Goal: Book appointment/travel/reservation

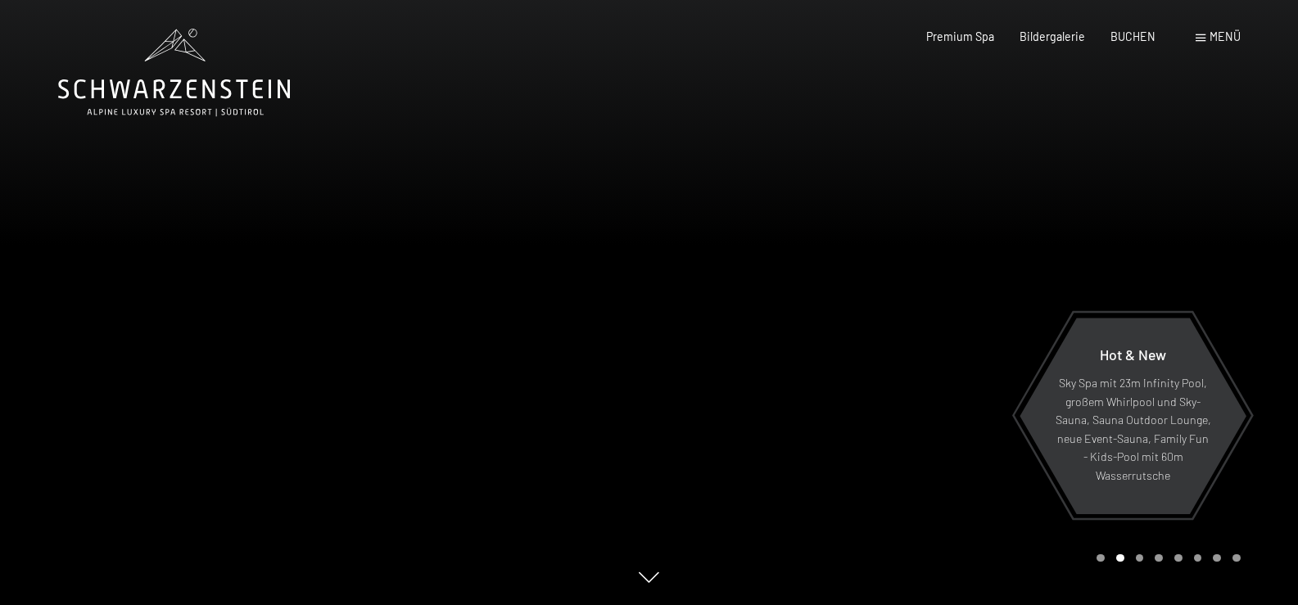
click at [589, 151] on div at bounding box center [324, 302] width 649 height 605
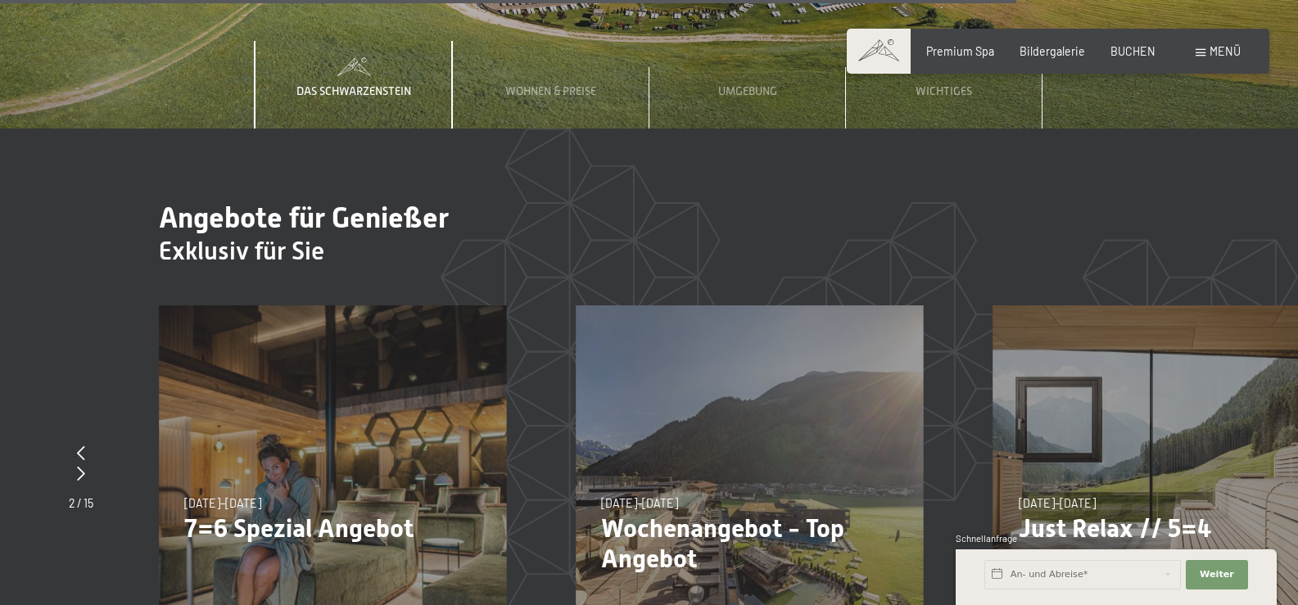
scroll to position [6386, 0]
click at [310, 341] on div "05.10.–26.10.2025 01.11.–21.12.2025 10.01.–01.02.2026 07.03.–29.03.2026 16.05.–…" at bounding box center [332, 479] width 347 height 347
click at [83, 467] on icon at bounding box center [81, 474] width 8 height 15
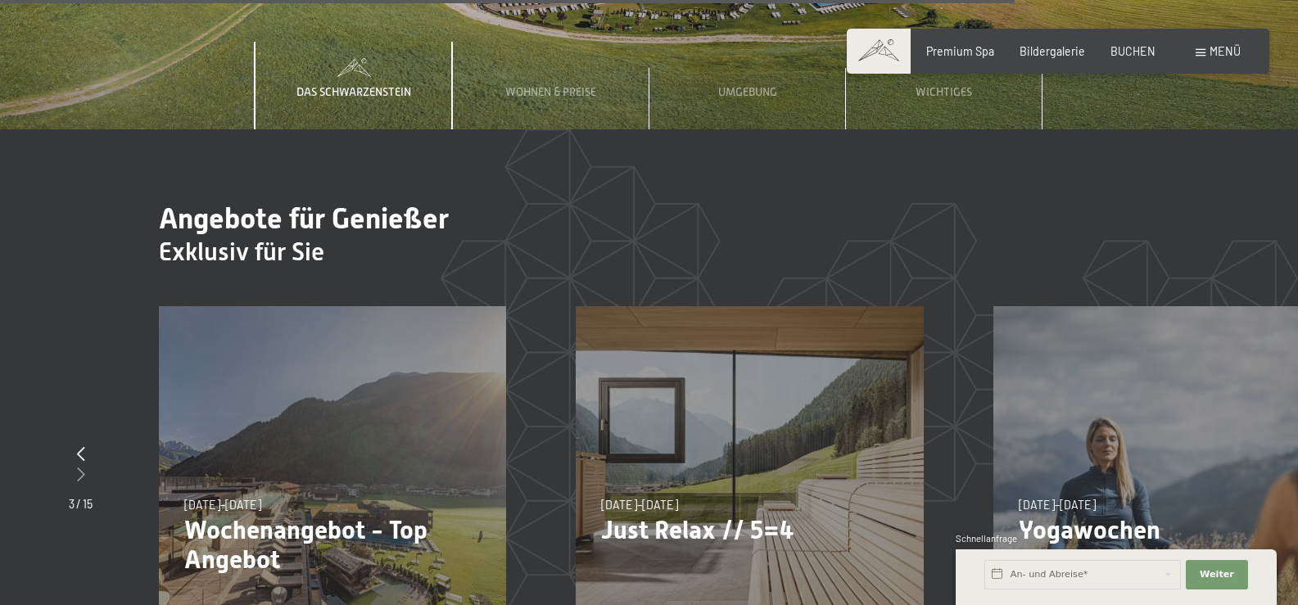
click at [83, 467] on icon at bounding box center [81, 474] width 8 height 15
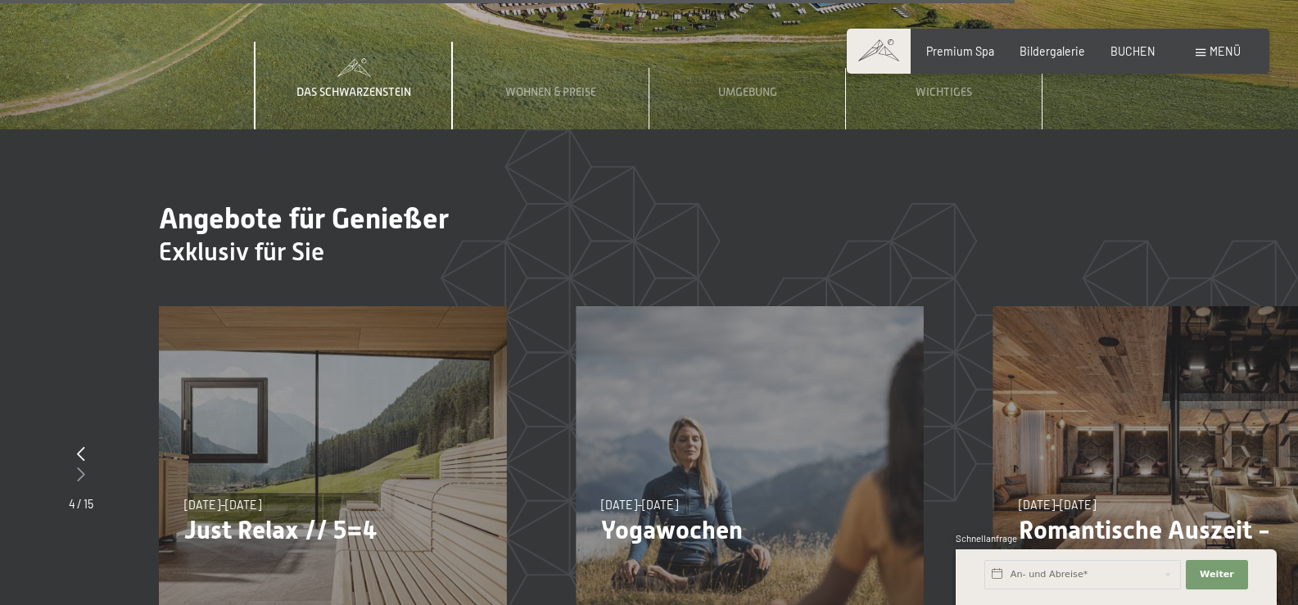
click at [83, 467] on icon at bounding box center [81, 474] width 8 height 15
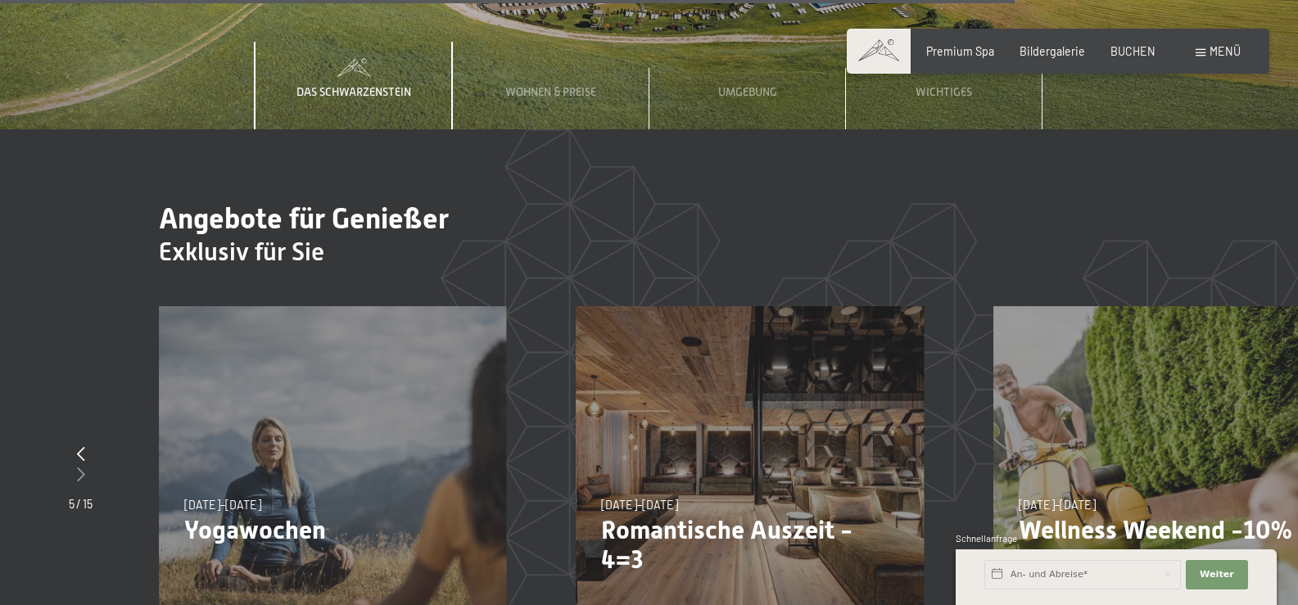
click at [83, 467] on icon at bounding box center [81, 474] width 8 height 15
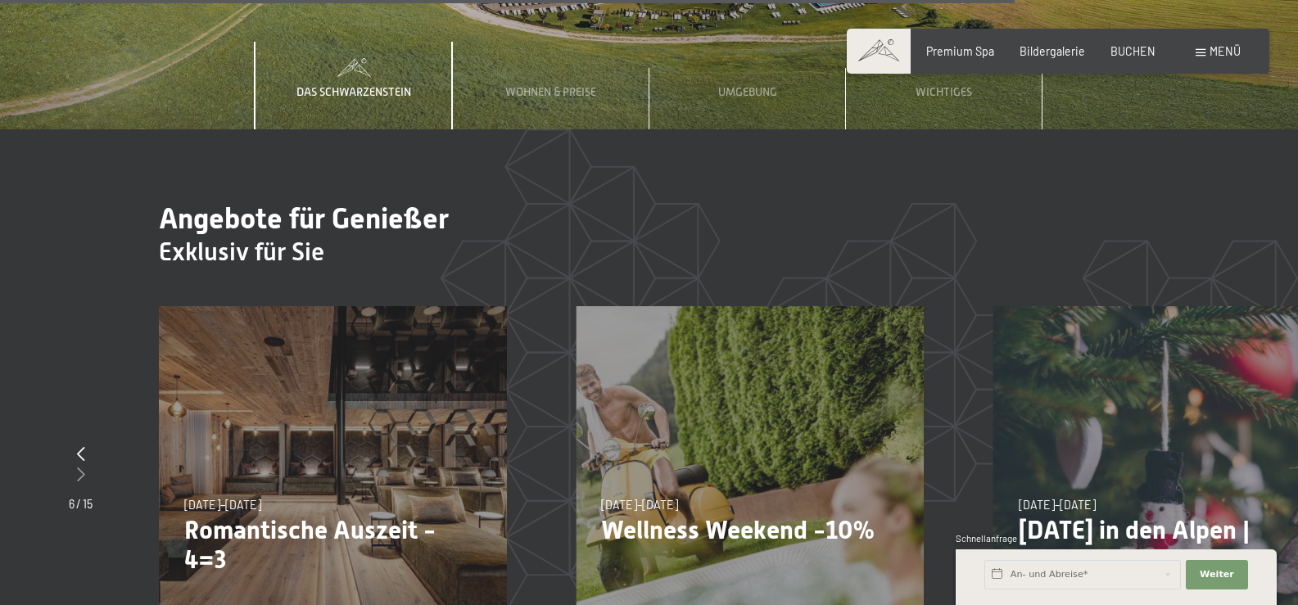
click at [83, 467] on icon at bounding box center [81, 474] width 8 height 15
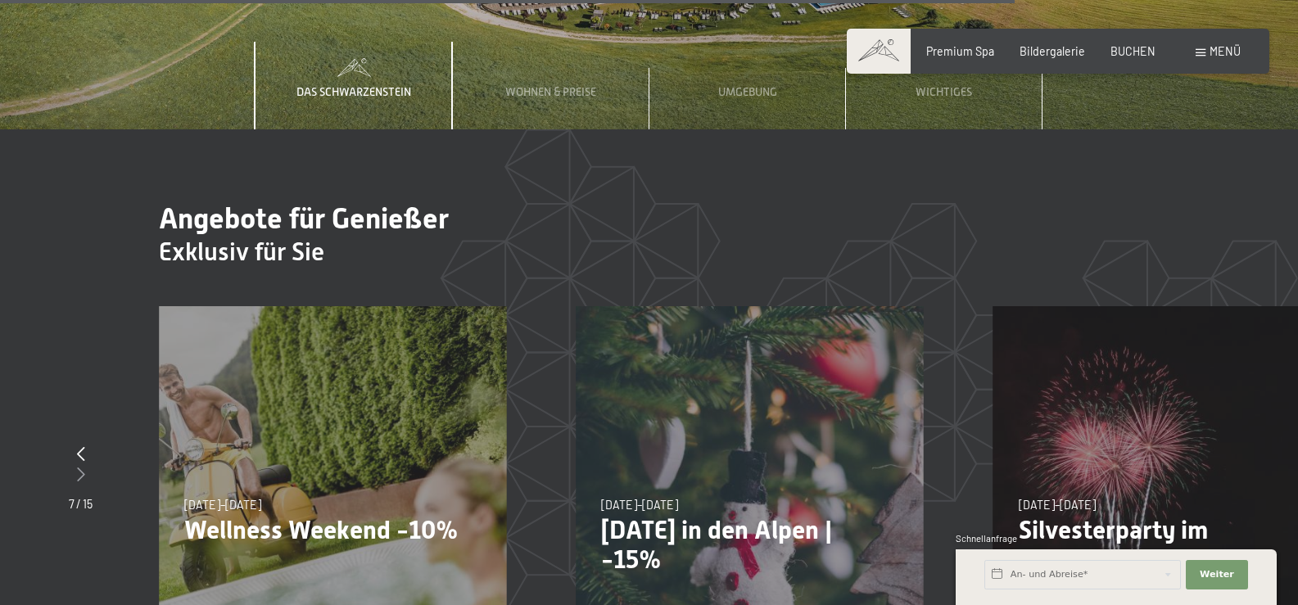
click at [83, 467] on icon at bounding box center [81, 474] width 8 height 15
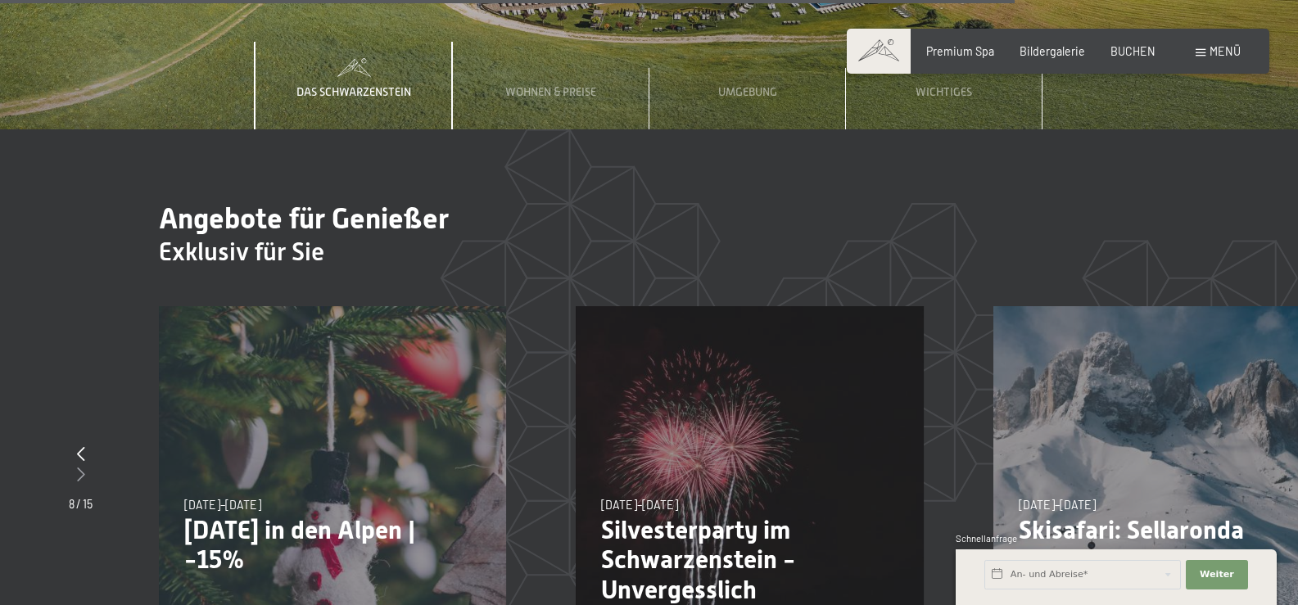
click at [83, 467] on icon at bounding box center [81, 474] width 8 height 15
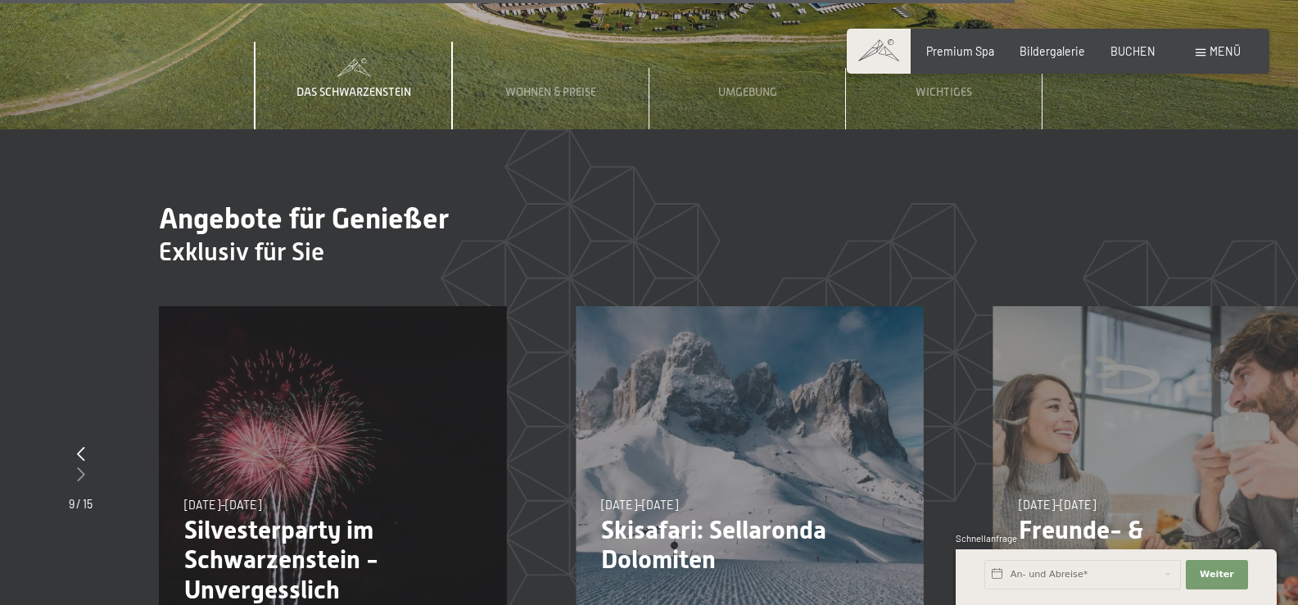
click at [83, 467] on icon at bounding box center [81, 474] width 8 height 15
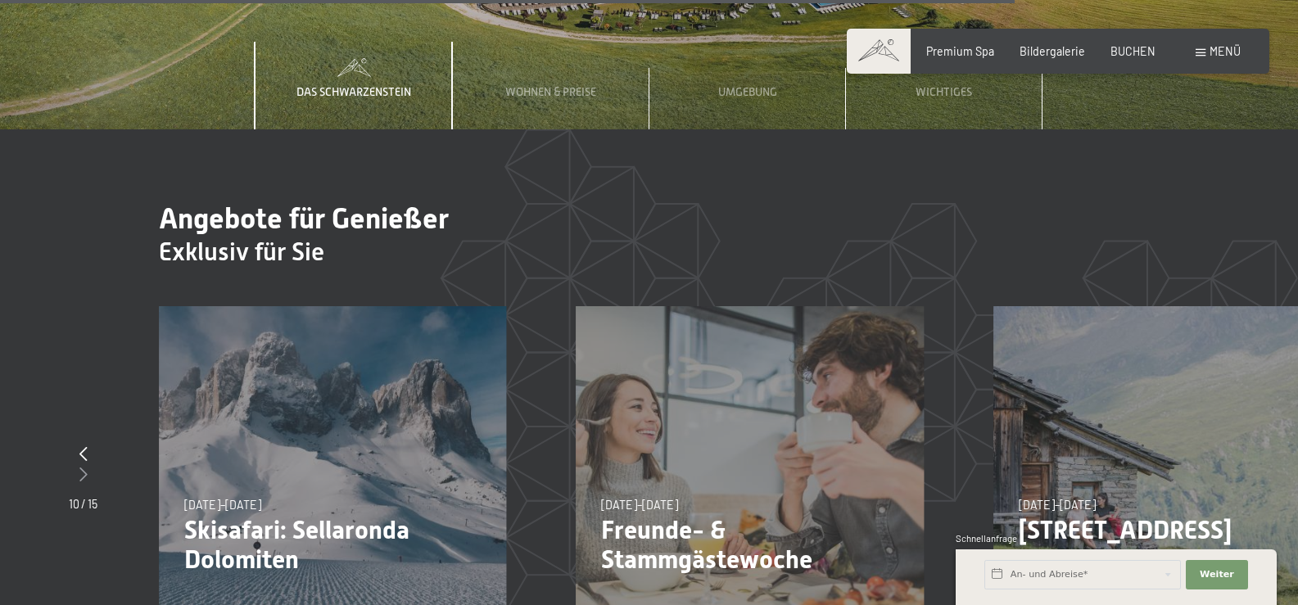
click at [83, 467] on icon at bounding box center [83, 474] width 8 height 15
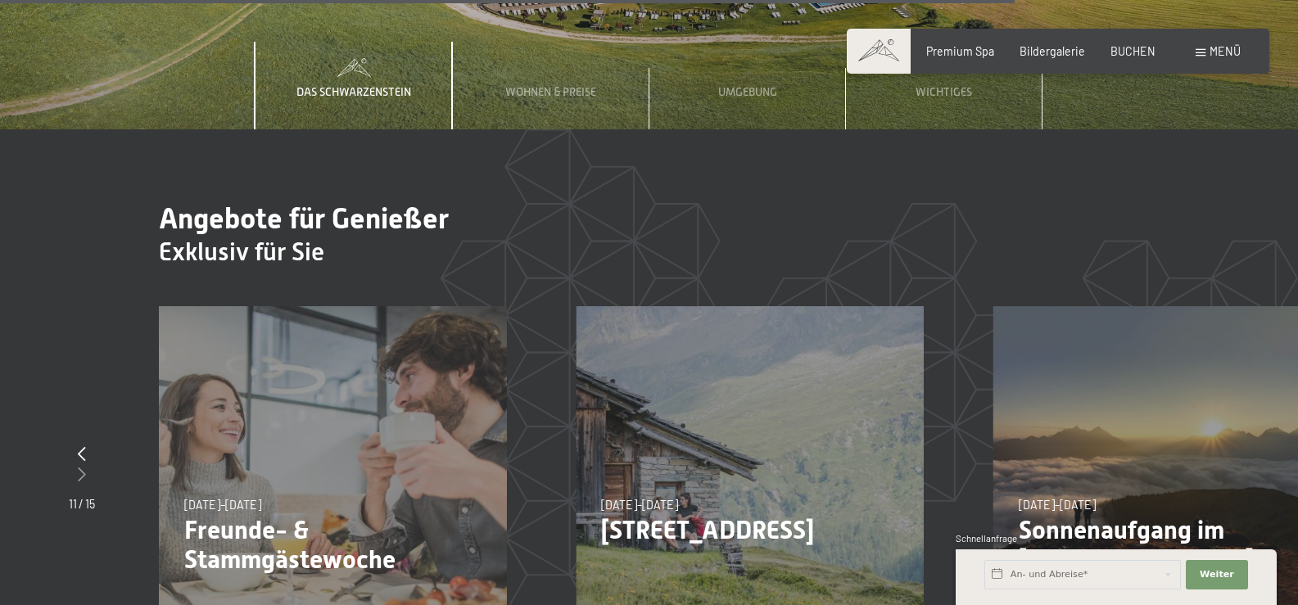
click at [83, 467] on icon at bounding box center [82, 474] width 8 height 15
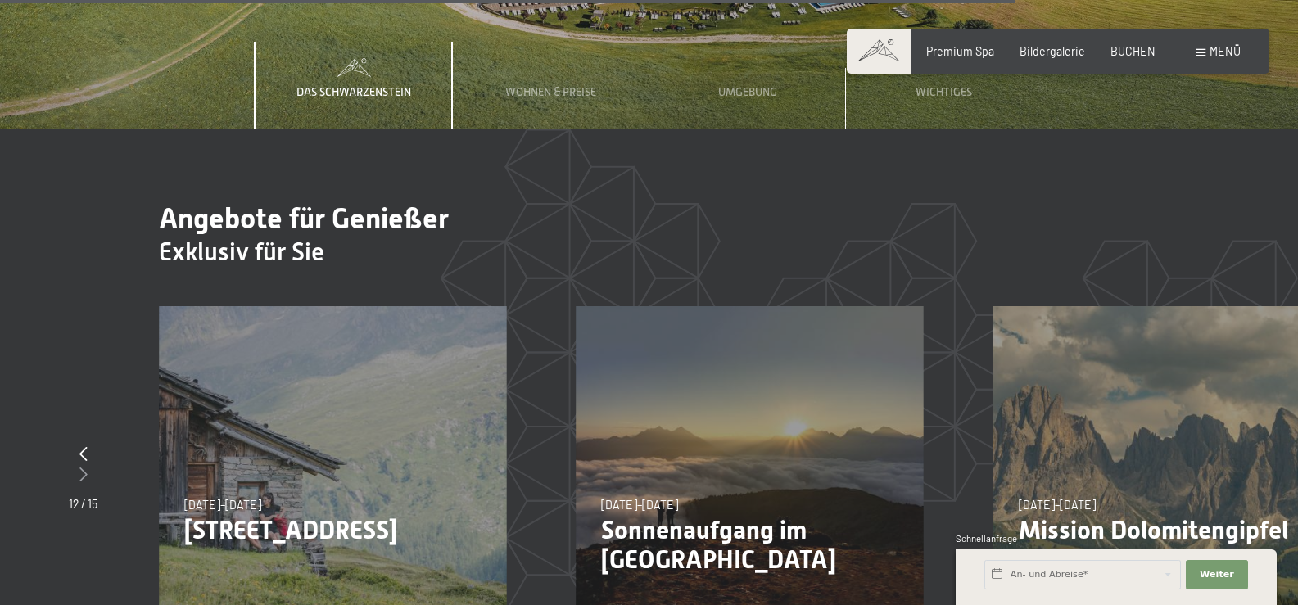
click at [83, 467] on icon at bounding box center [83, 474] width 8 height 15
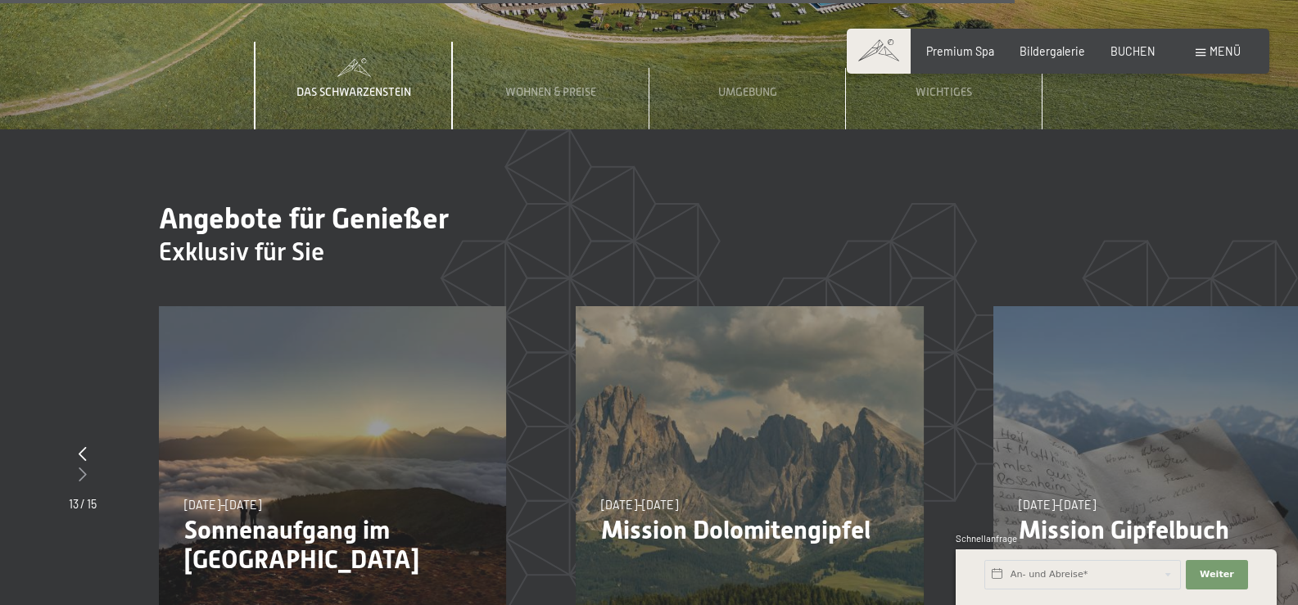
click at [83, 467] on icon at bounding box center [83, 474] width 8 height 15
